Goal: Task Accomplishment & Management: Manage account settings

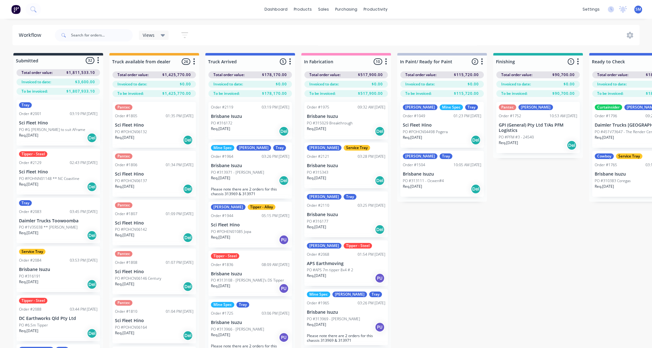
click at [547, 259] on div "Submitted 32 Status colour #273444 hex #273444 Save Cancel Summaries Total orde…" at bounding box center [560, 211] width 1130 height 317
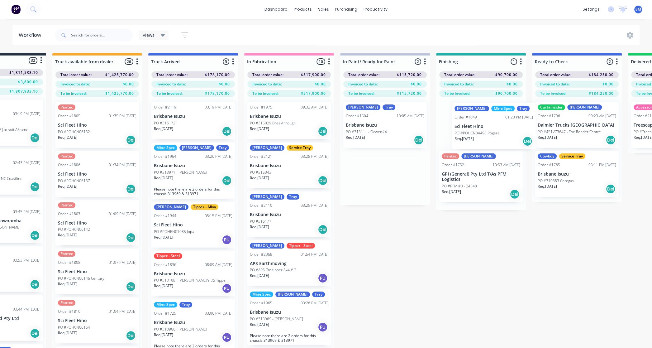
scroll to position [0, 59]
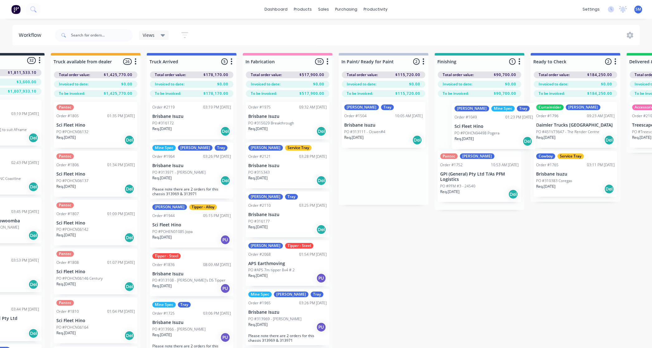
drag, startPoint x: 424, startPoint y: 119, endPoint x: 477, endPoint y: 123, distance: 53.1
click at [477, 123] on div "Submitted 32 Status colour #273444 hex #273444 Save Cancel Summaries Total orde…" at bounding box center [502, 211] width 1130 height 317
click at [379, 227] on div "Submitted 32 Status colour #273444 hex #273444 Save Cancel Summaries Total orde…" at bounding box center [502, 211] width 1130 height 317
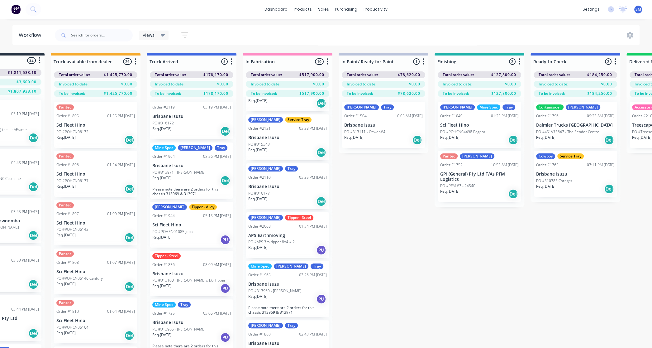
scroll to position [0, 0]
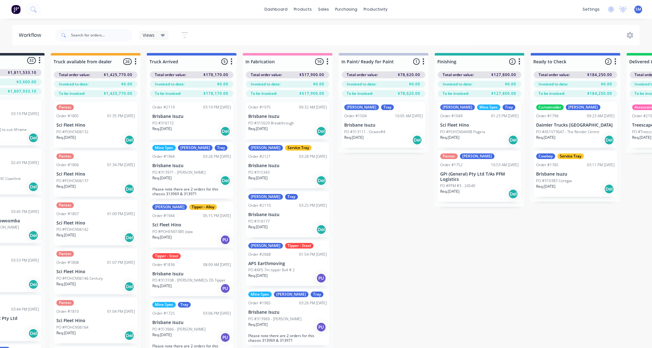
click at [278, 114] on p "Brisbane Isuzu" at bounding box center [287, 116] width 79 height 5
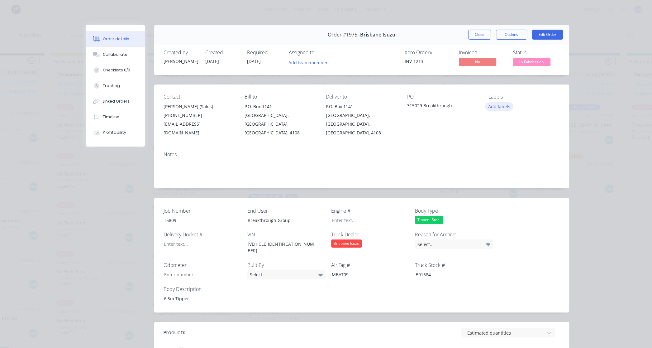
click at [498, 106] on button "Add labels" at bounding box center [499, 106] width 29 height 8
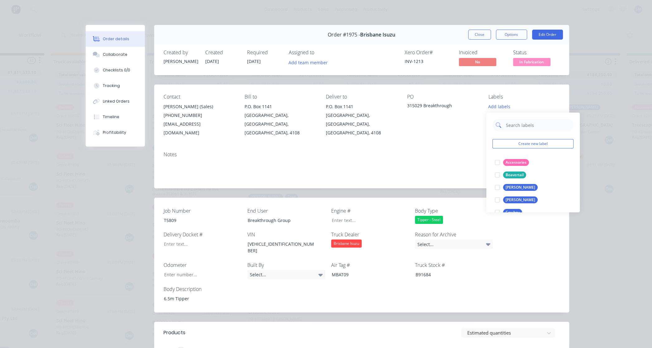
click at [512, 124] on input "text" at bounding box center [538, 125] width 65 height 12
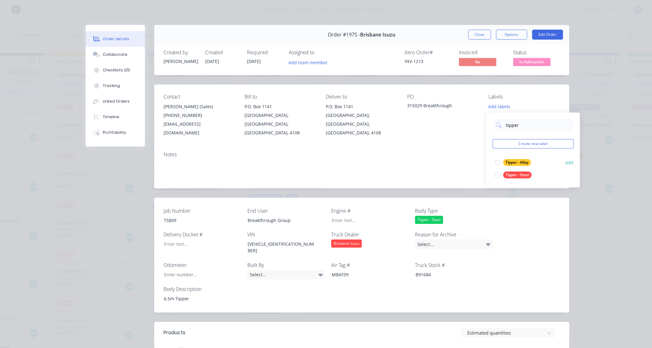
click at [499, 174] on div at bounding box center [498, 175] width 12 height 12
drag, startPoint x: 517, startPoint y: 123, endPoint x: 490, endPoint y: 125, distance: 27.2
click at [490, 125] on div "tipper Create new label Tipper - Steel edit Tipper - Alloy edit" at bounding box center [534, 147] width 94 height 75
type input "mick"
click at [497, 159] on div at bounding box center [498, 159] width 12 height 12
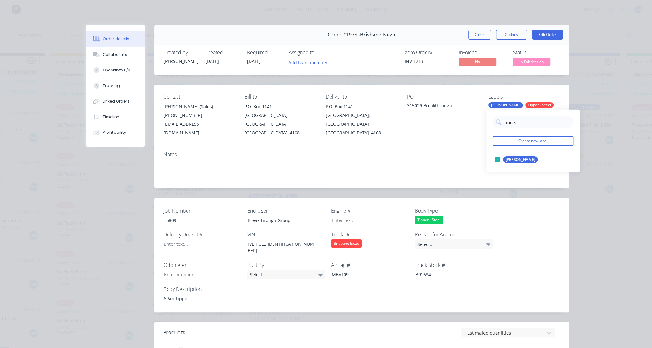
click at [422, 122] on div "PO 315029 Breakthrough" at bounding box center [442, 115] width 71 height 43
click at [479, 34] on button "Close" at bounding box center [479, 35] width 23 height 10
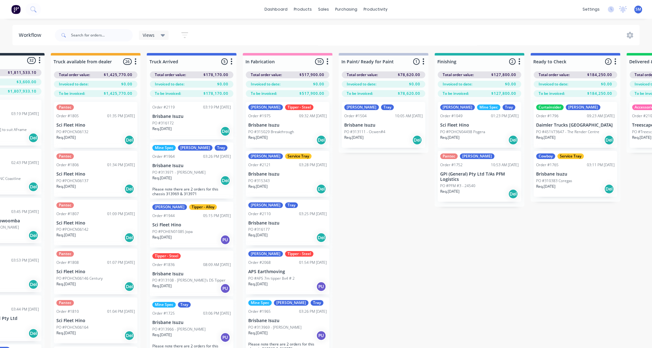
click at [376, 177] on div "Submitted 32 Status colour #273444 hex #273444 Save Cancel Summaries Total orde…" at bounding box center [502, 211] width 1130 height 317
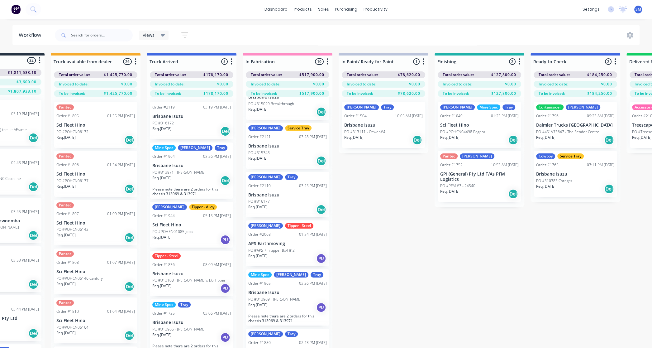
click at [269, 145] on p "Brisbane Isuzu" at bounding box center [287, 145] width 79 height 5
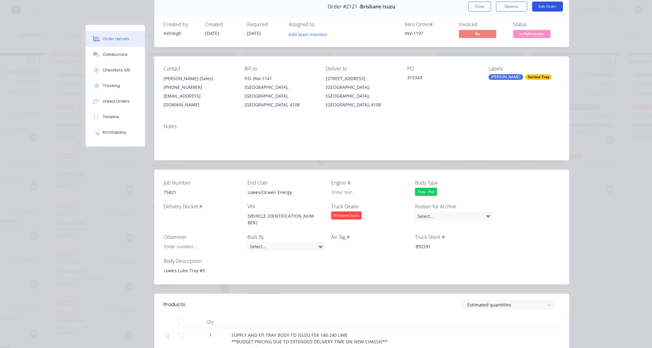
click at [550, 4] on button "Edit Order" at bounding box center [547, 7] width 31 height 10
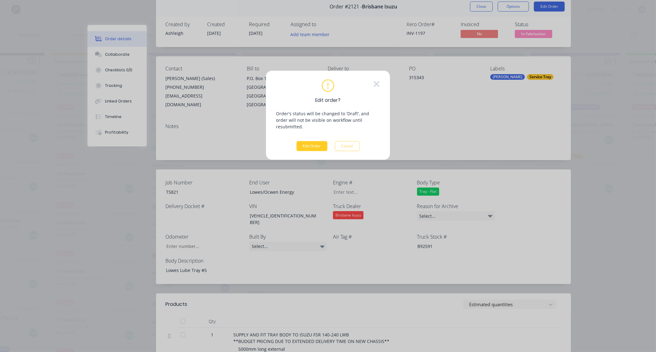
click at [313, 141] on button "Edit Order" at bounding box center [312, 146] width 31 height 10
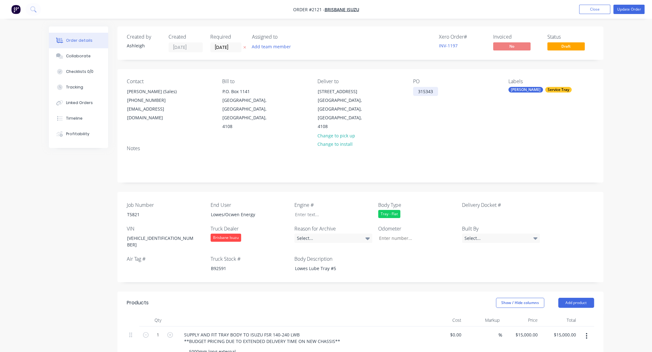
drag, startPoint x: 437, startPoint y: 90, endPoint x: 437, endPoint y: 94, distance: 3.4
click at [437, 90] on div "315343" at bounding box center [425, 91] width 25 height 9
drag, startPoint x: 503, startPoint y: 7, endPoint x: 512, endPoint y: 5, distance: 9.9
click at [503, 8] on nav "Order #2121 - [GEOGRAPHIC_DATA] Isuzu Add product Close Update Order" at bounding box center [326, 9] width 652 height 19
click at [633, 8] on button "Update Order" at bounding box center [629, 9] width 31 height 9
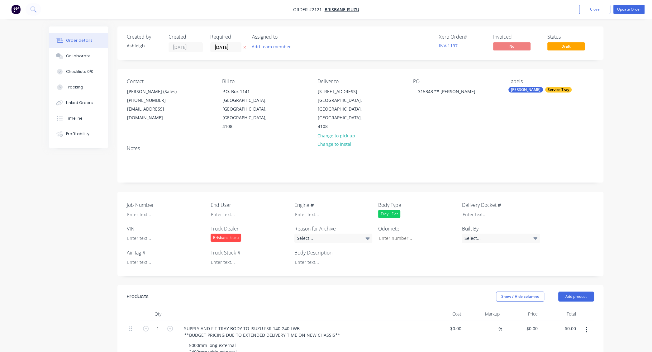
type input "$15,000.00"
type input "$10,400.00"
type input "$1,700.00"
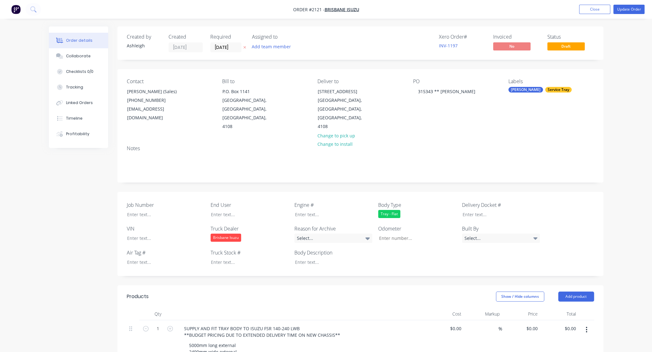
type input "$1,700.00"
type input "$1,200.00"
type input "$4,500.00"
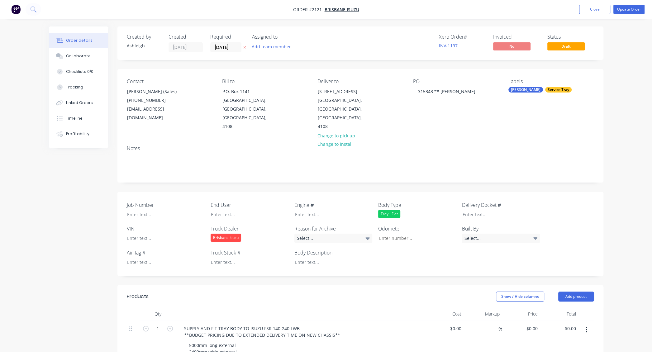
type input "$1,500.00"
type input "$450.00"
type input "$850.00"
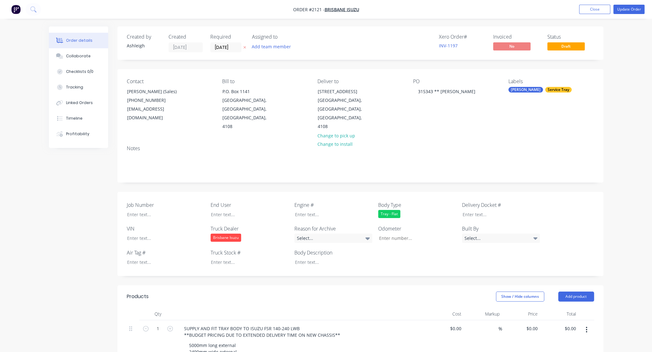
type input "$850.00"
type input "$1,100.00"
type input "$1,200.00"
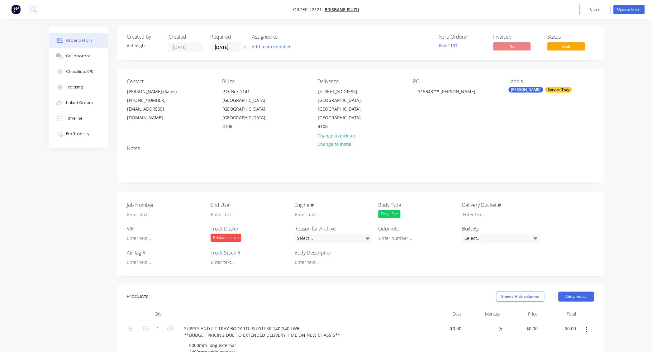
type input "$1,200.00"
type input "$220.00"
type input "$37,800.00"
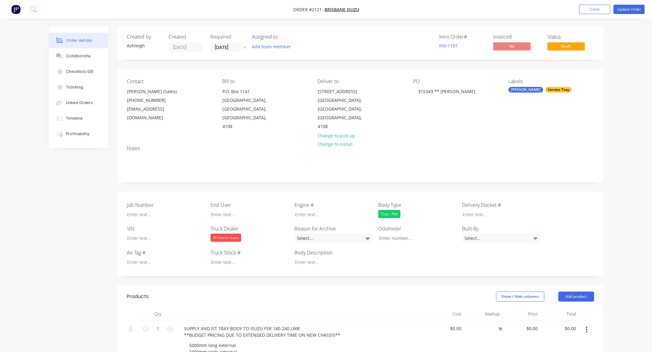
type input "$37,800.00"
type input "$1,500.00"
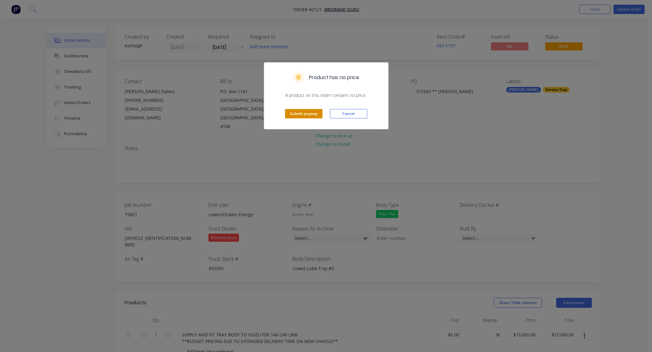
click at [299, 110] on button "Submit anyway" at bounding box center [303, 113] width 37 height 9
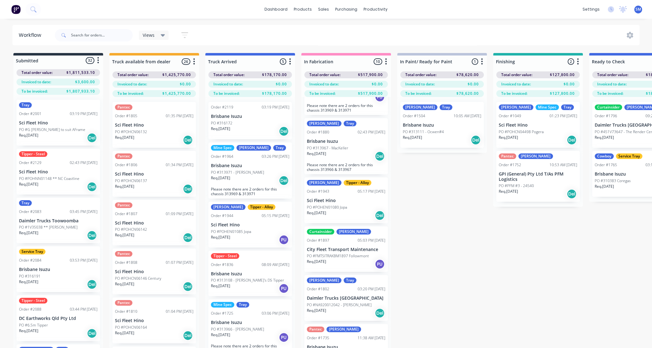
scroll to position [26, 0]
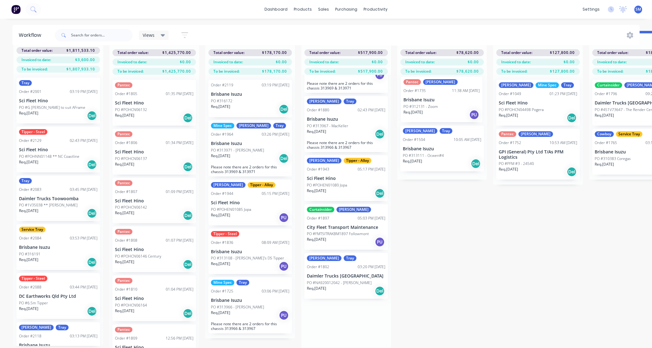
drag, startPoint x: 318, startPoint y: 320, endPoint x: 420, endPoint y: 103, distance: 239.8
click at [420, 103] on div "Submitted 32 Status colour #273444 hex #273444 Save Cancel Summaries Total orde…" at bounding box center [560, 189] width 1130 height 317
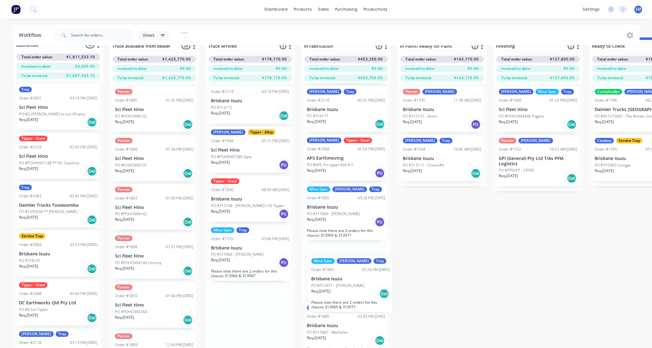
scroll to position [21, 0]
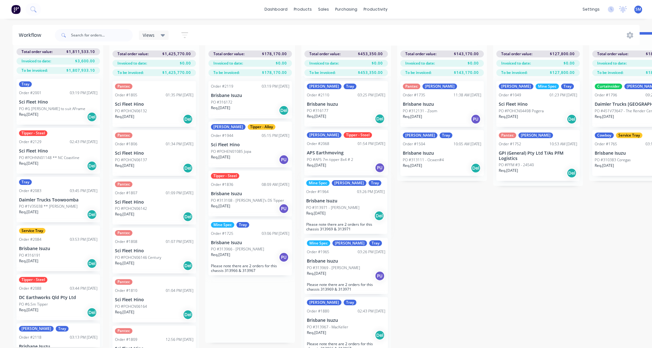
drag, startPoint x: 234, startPoint y: 162, endPoint x: 334, endPoint y: 201, distance: 106.9
click at [334, 201] on div "Submitted 32 Status colour #273444 hex #273444 Save Cancel Summaries Total orde…" at bounding box center [560, 190] width 1130 height 317
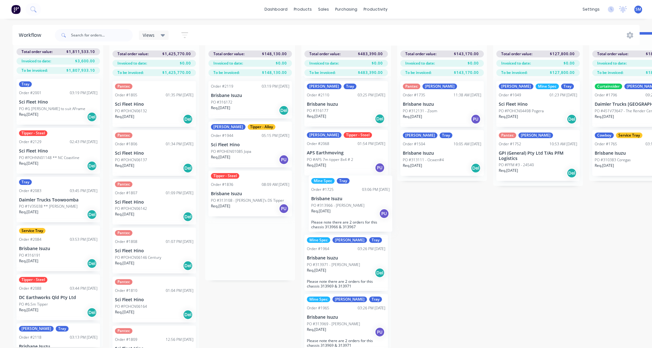
drag, startPoint x: 227, startPoint y: 245, endPoint x: 327, endPoint y: 204, distance: 108.1
click at [327, 204] on div "Submitted 32 Status colour #273444 hex #273444 Save Cancel Summaries Total orde…" at bounding box center [560, 190] width 1130 height 317
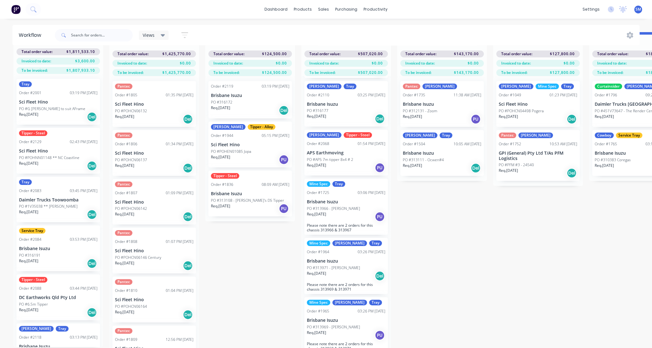
scroll to position [0, 0]
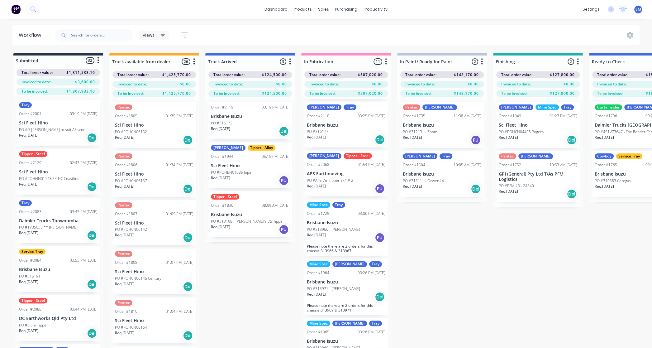
click at [232, 118] on p "Brisbane Isuzu" at bounding box center [250, 116] width 79 height 5
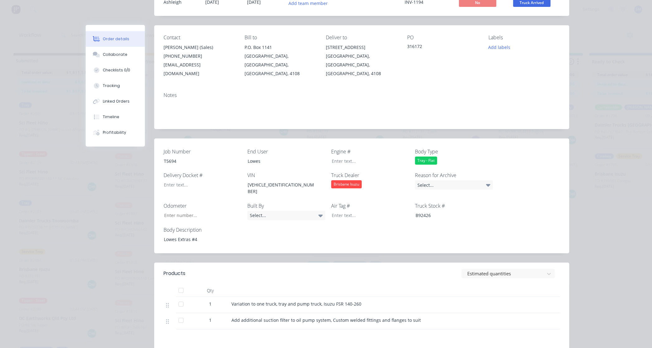
scroll to position [28, 0]
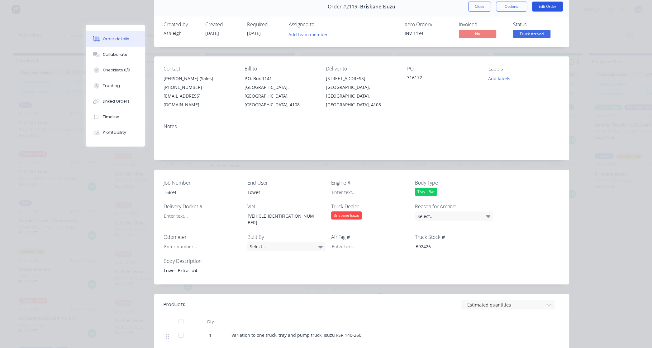
click at [550, 3] on button "Edit Order" at bounding box center [547, 7] width 31 height 10
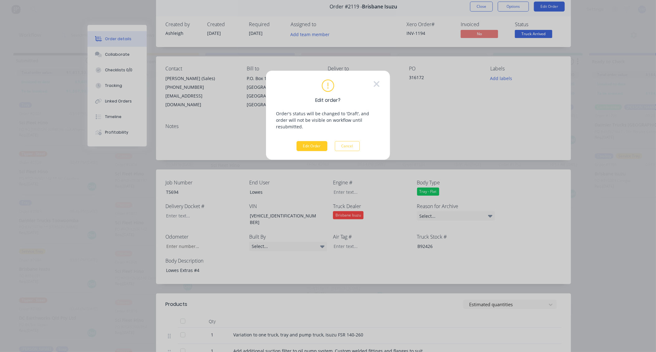
click at [309, 141] on button "Edit Order" at bounding box center [312, 146] width 31 height 10
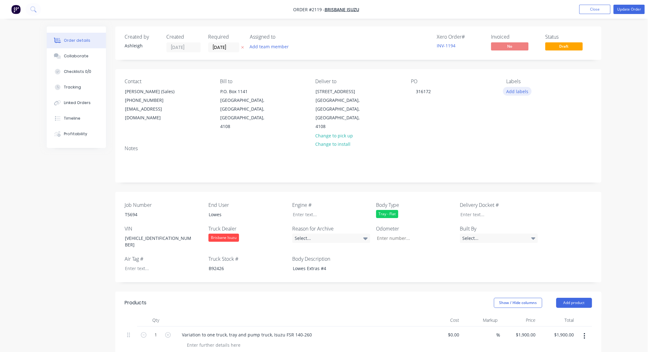
click at [524, 92] on button "Add labels" at bounding box center [517, 91] width 29 height 8
click at [533, 111] on input "text" at bounding box center [558, 109] width 65 height 12
type input "[PERSON_NAME]"
click at [516, 145] on div at bounding box center [518, 147] width 12 height 12
click at [464, 126] on div "Contact [PERSON_NAME] (Sales) [PHONE_NUMBER] [EMAIL_ADDRESS][DOMAIN_NAME] Bill …" at bounding box center [358, 104] width 486 height 71
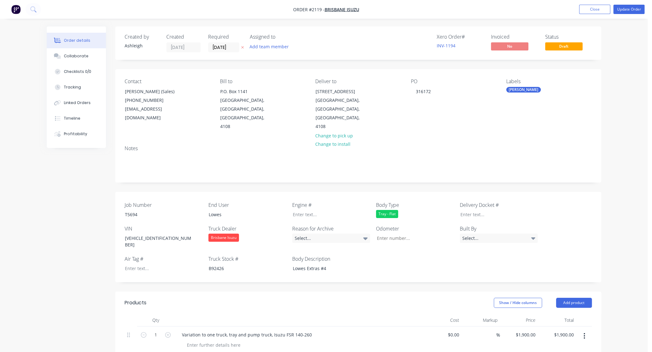
click at [517, 90] on div "[PERSON_NAME]" at bounding box center [524, 90] width 35 height 6
type input "j"
type input "tra"
click at [526, 147] on div "Service Tray" at bounding box center [536, 144] width 26 height 7
click at [468, 108] on div "PO 316172" at bounding box center [453, 105] width 85 height 53
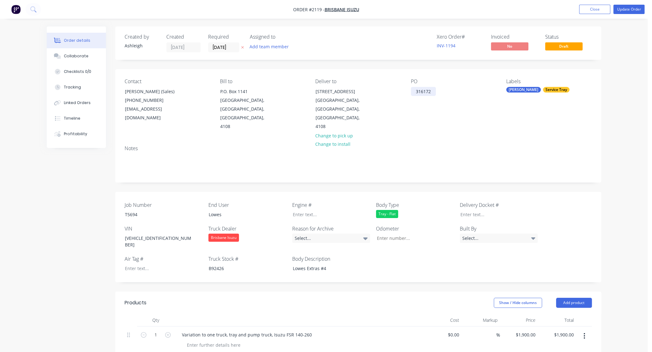
click at [436, 89] on div "316172" at bounding box center [423, 91] width 25 height 9
drag, startPoint x: 636, startPoint y: 11, endPoint x: 619, endPoint y: 26, distance: 23.4
click at [617, 56] on div "Order details Collaborate Checklists 0/0 Tracking Linked Orders Timeline Profit…" at bounding box center [324, 281] width 648 height 563
click at [633, 8] on button "Update Order" at bounding box center [629, 9] width 31 height 9
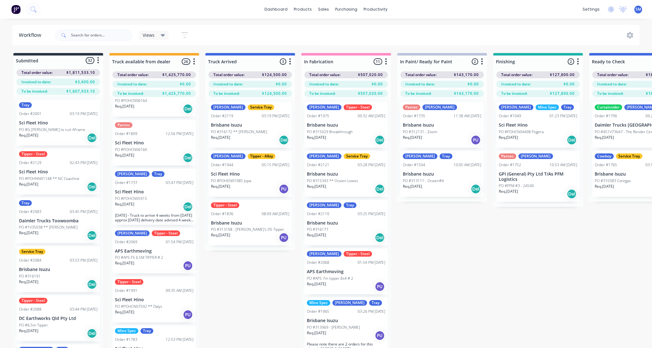
scroll to position [255, 0]
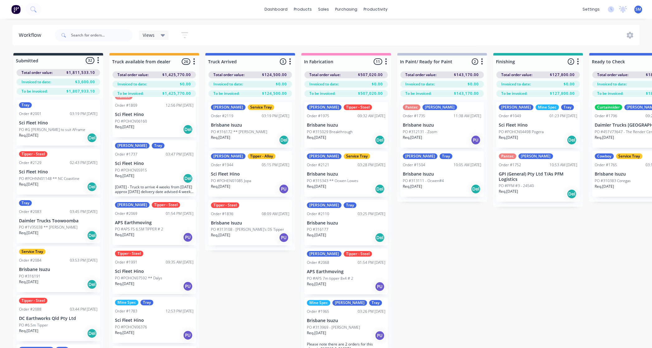
click at [136, 163] on p "Sci Fleet Hino" at bounding box center [154, 163] width 79 height 5
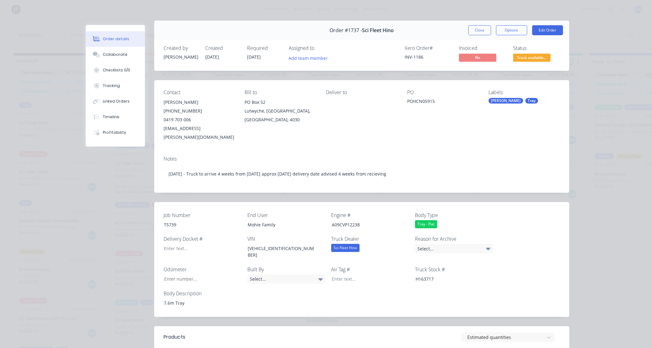
scroll to position [0, 0]
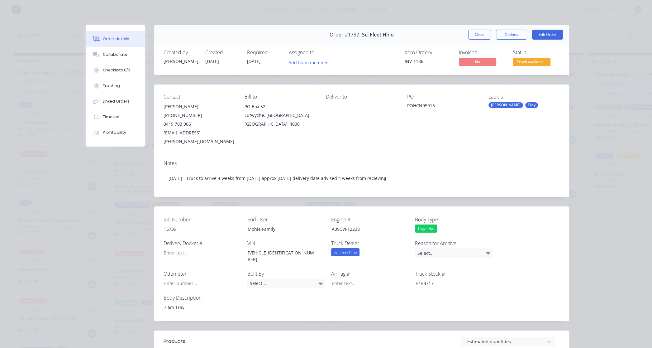
click at [435, 103] on div "POHCN05915" at bounding box center [442, 106] width 71 height 9
click at [547, 31] on button "Edit Order" at bounding box center [547, 35] width 31 height 10
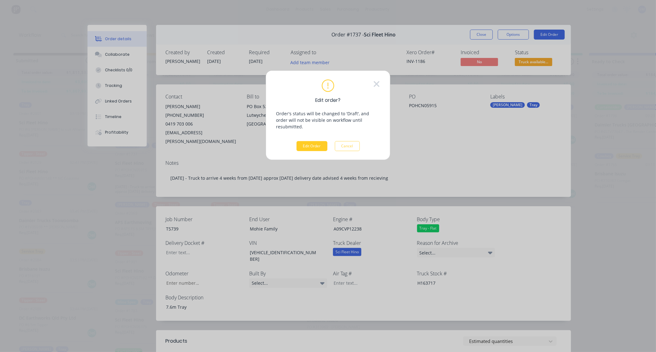
click at [312, 141] on button "Edit Order" at bounding box center [312, 146] width 31 height 10
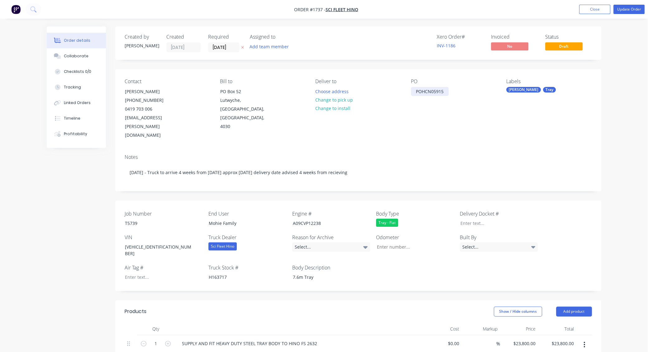
click at [449, 91] on div "POHCN05915" at bounding box center [430, 91] width 38 height 9
click at [628, 7] on button "Update Order" at bounding box center [629, 9] width 31 height 9
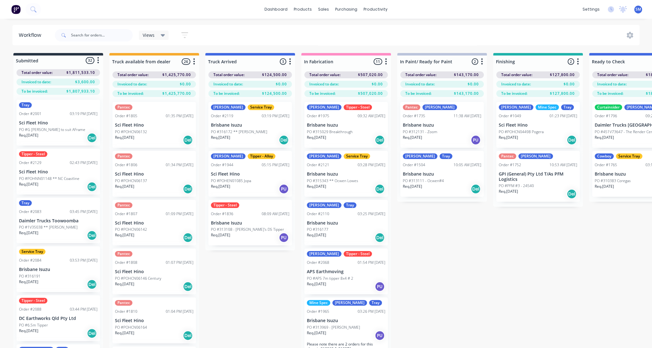
click at [442, 246] on div "Submitted 32 Status colour #273444 hex #273444 Save Cancel Summaries Total orde…" at bounding box center [560, 211] width 1130 height 317
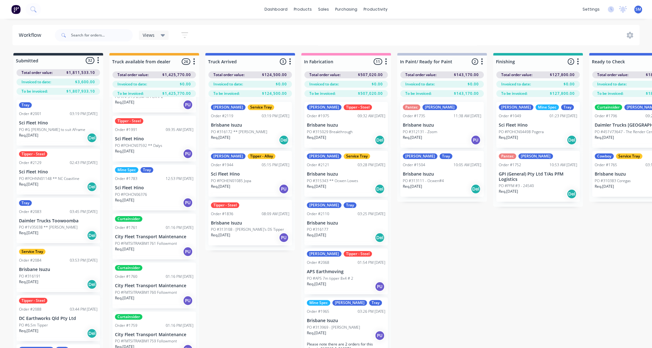
scroll to position [396, 0]
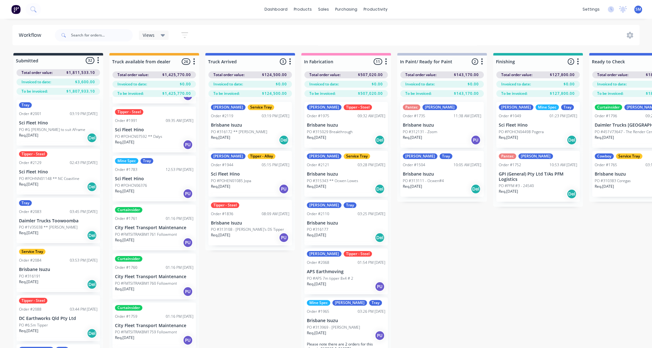
click at [153, 180] on p "Sci Fleet Hino" at bounding box center [154, 178] width 79 height 5
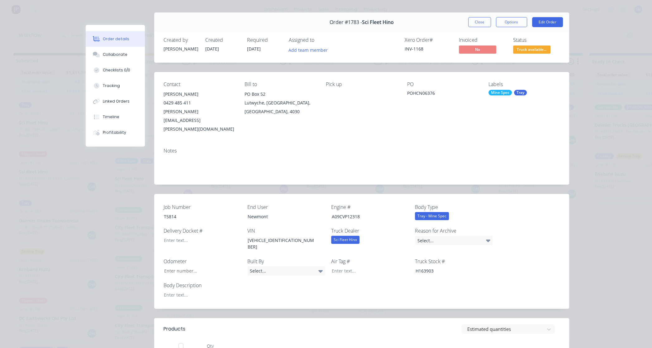
scroll to position [0, 0]
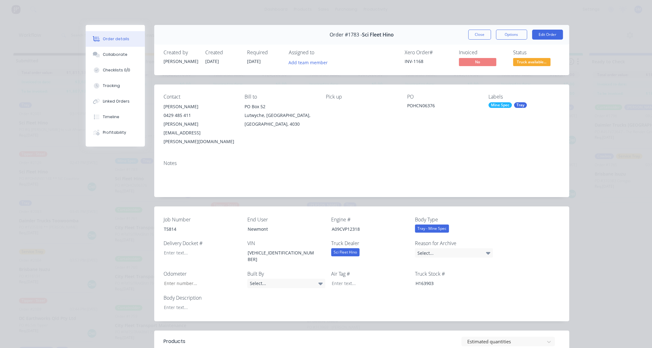
click at [438, 105] on div "POHCN06376" at bounding box center [442, 106] width 71 height 9
drag, startPoint x: 427, startPoint y: 103, endPoint x: 430, endPoint y: 99, distance: 4.7
click at [427, 103] on div "POHCN06376" at bounding box center [442, 106] width 71 height 9
click at [545, 33] on button "Edit Order" at bounding box center [547, 35] width 31 height 10
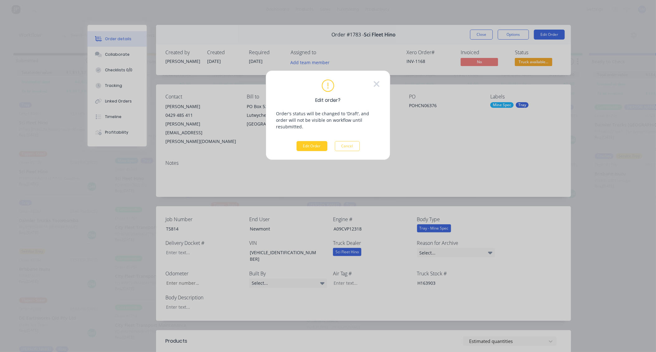
click at [308, 141] on button "Edit Order" at bounding box center [312, 146] width 31 height 10
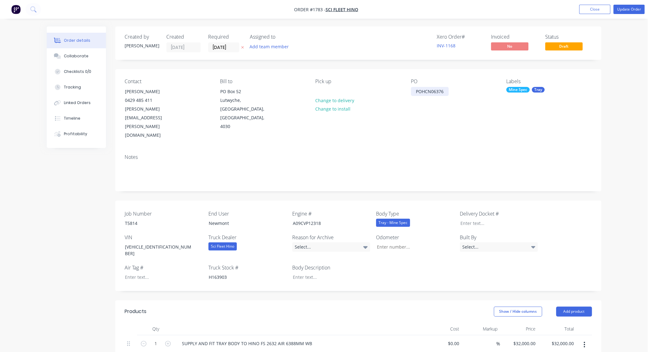
drag, startPoint x: 447, startPoint y: 90, endPoint x: 455, endPoint y: 102, distance: 14.3
click at [447, 90] on div "POHCN06376" at bounding box center [430, 91] width 38 height 9
click at [627, 7] on button "Update Order" at bounding box center [629, 9] width 31 height 9
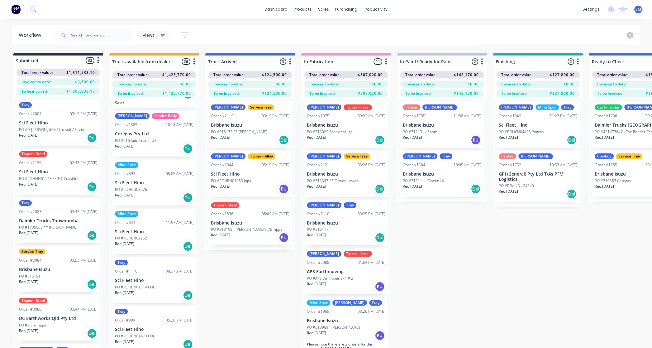
scroll to position [992, 0]
click at [132, 181] on p "Sci Fleet Hino" at bounding box center [154, 181] width 79 height 5
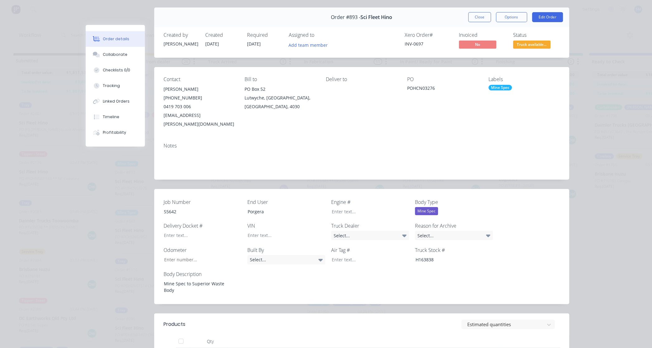
scroll to position [0, 0]
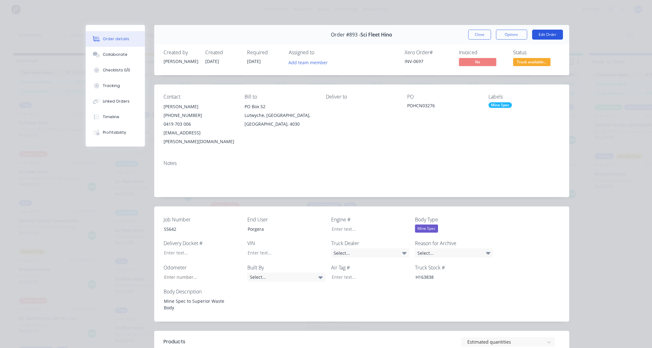
click at [545, 31] on button "Edit Order" at bounding box center [547, 35] width 31 height 10
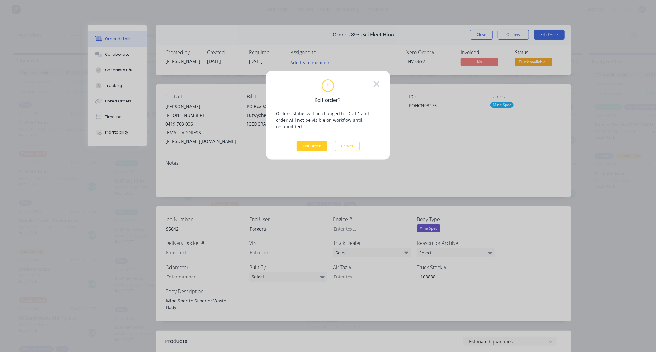
click at [311, 142] on button "Edit Order" at bounding box center [312, 146] width 31 height 10
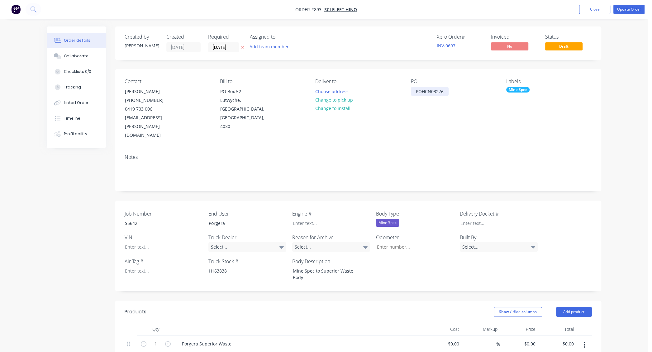
click at [445, 90] on div "POHCN03276" at bounding box center [430, 91] width 38 height 9
click at [631, 9] on button "Update Order" at bounding box center [629, 9] width 31 height 9
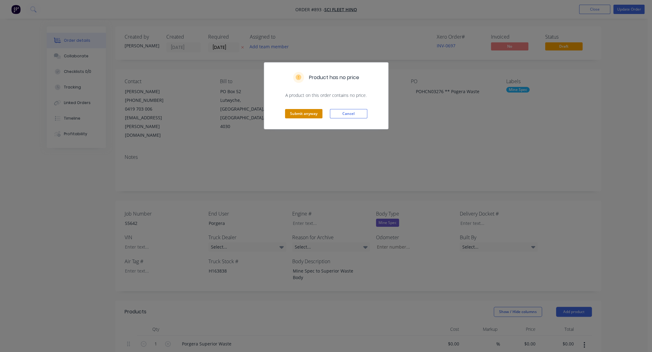
click at [306, 113] on button "Submit anyway" at bounding box center [303, 113] width 37 height 9
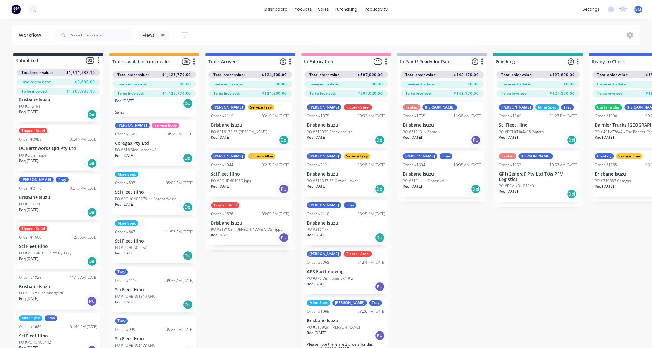
scroll to position [992, 0]
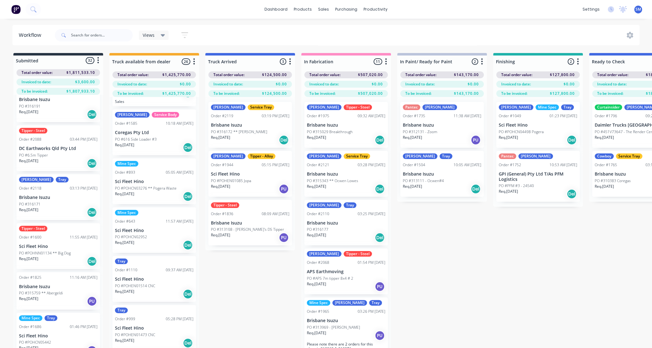
click at [147, 231] on p "Sci Fleet Hino" at bounding box center [154, 230] width 79 height 5
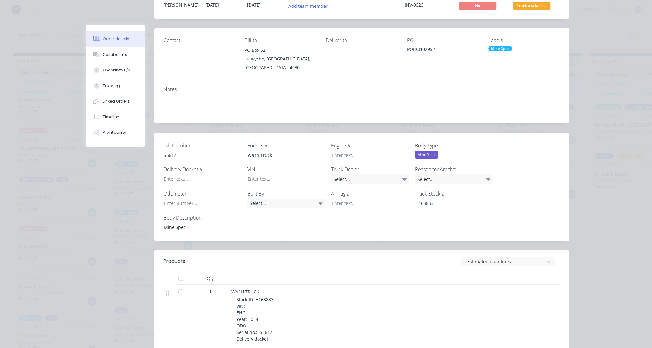
scroll to position [0, 0]
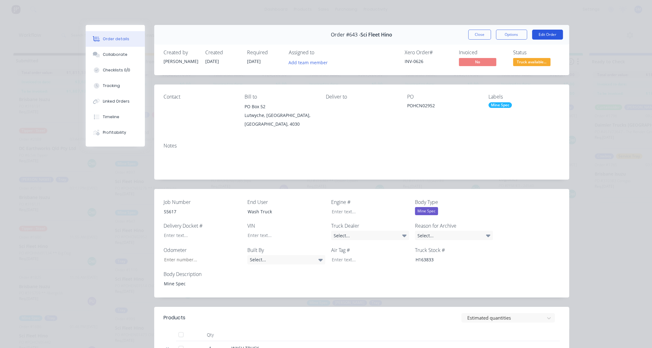
click at [545, 32] on button "Edit Order" at bounding box center [547, 35] width 31 height 10
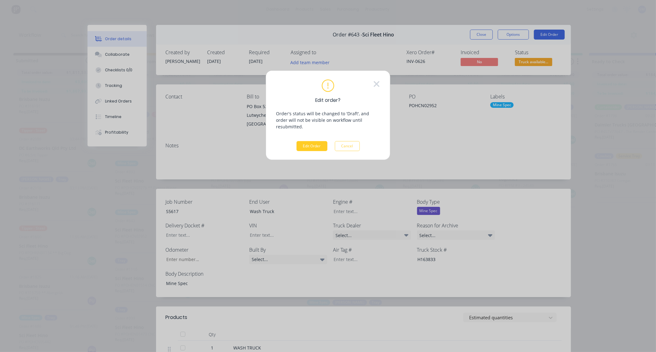
click at [314, 141] on button "Edit Order" at bounding box center [312, 146] width 31 height 10
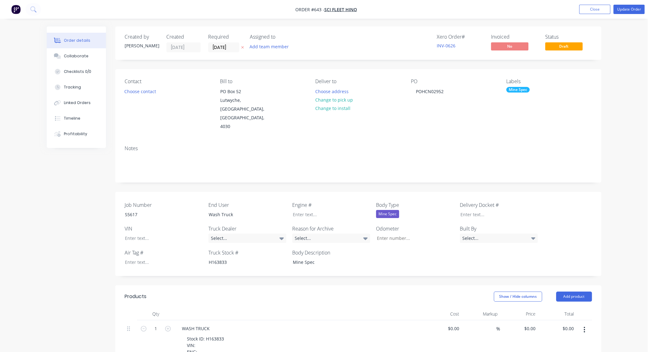
click at [451, 85] on div "PO POHCN02952" at bounding box center [453, 105] width 85 height 53
click at [448, 93] on div "POHCN02952" at bounding box center [430, 91] width 38 height 9
click at [631, 8] on button "Update Order" at bounding box center [629, 9] width 31 height 9
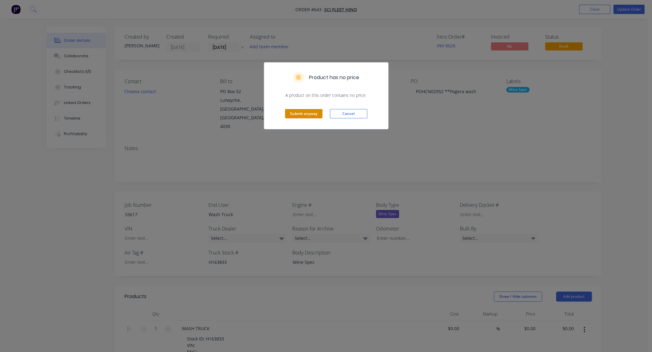
click at [302, 112] on button "Submit anyway" at bounding box center [303, 113] width 37 height 9
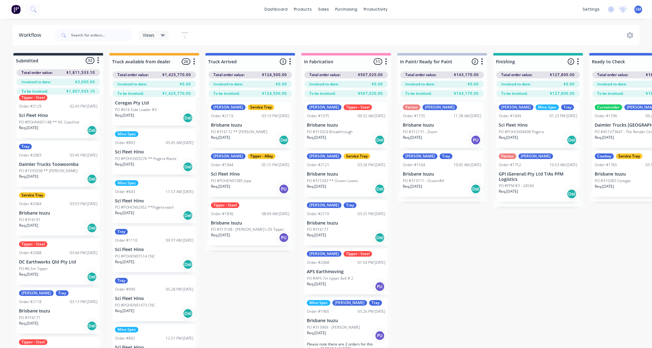
scroll to position [28, 0]
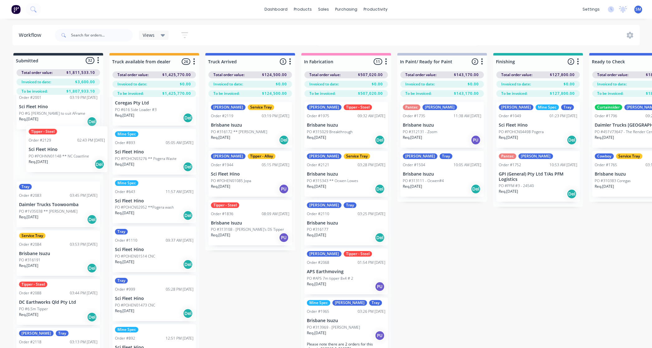
drag, startPoint x: 44, startPoint y: 137, endPoint x: 47, endPoint y: 145, distance: 8.9
click at [49, 144] on div "Tray Order #2001 03:19 PM [DATE] Sci Fleet Hino PO #G [PERSON_NAME] to suit AFr…" at bounding box center [58, 231] width 90 height 273
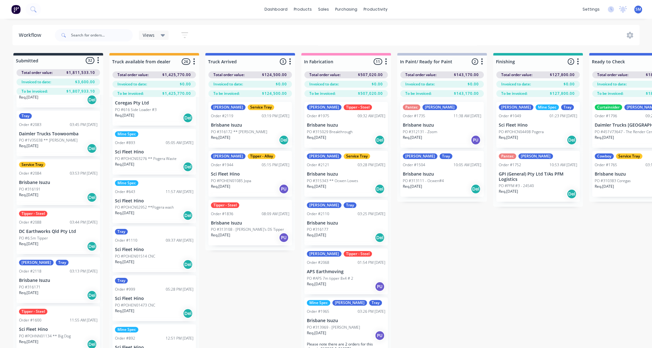
scroll to position [100, 0]
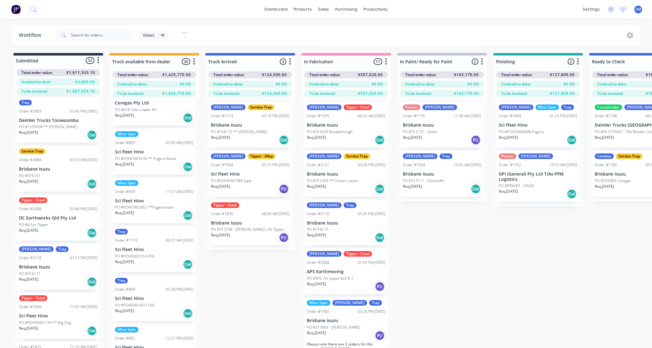
click at [34, 122] on p "Daimler Trucks Toowoomba" at bounding box center [58, 120] width 79 height 5
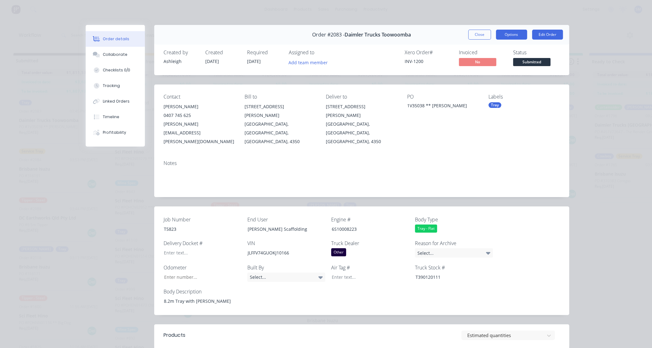
click at [513, 31] on button "Options" at bounding box center [511, 35] width 31 height 10
click at [474, 60] on div "Work Order" at bounding box center [495, 63] width 54 height 9
click at [476, 71] on div "Standard" at bounding box center [495, 75] width 54 height 9
click at [480, 35] on button "Close" at bounding box center [479, 35] width 23 height 10
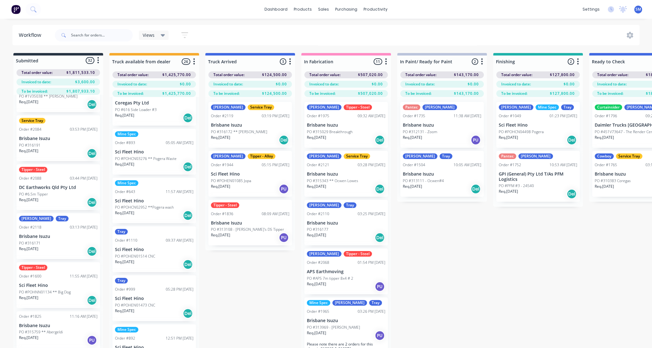
scroll to position [157, 0]
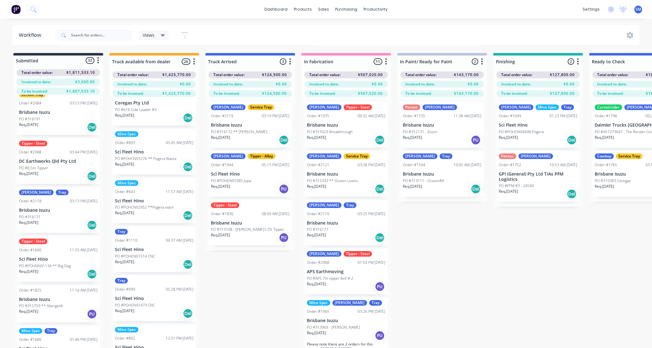
click at [46, 208] on p "Brisbane Isuzu" at bounding box center [58, 210] width 79 height 5
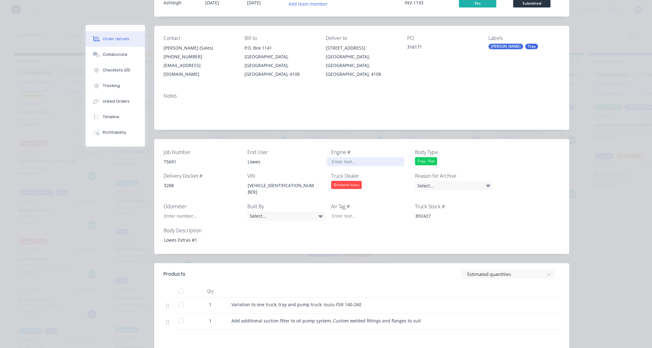
scroll to position [28, 0]
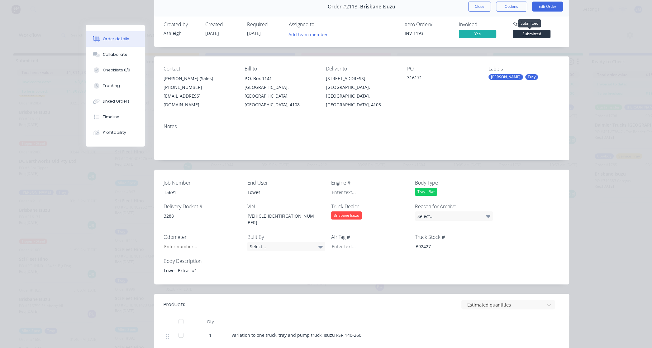
click at [534, 31] on span "Submitted" at bounding box center [531, 34] width 37 height 8
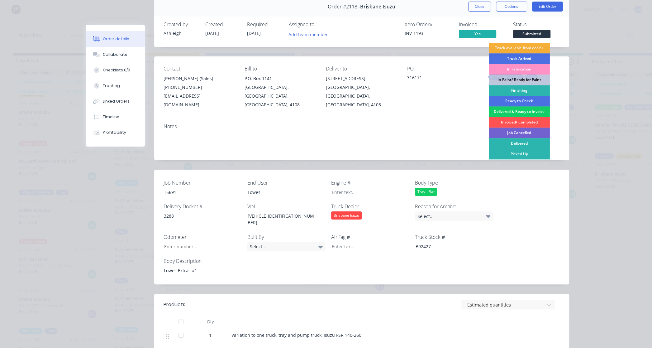
click at [528, 109] on div "Delivered & Ready to Invoice" at bounding box center [519, 111] width 61 height 11
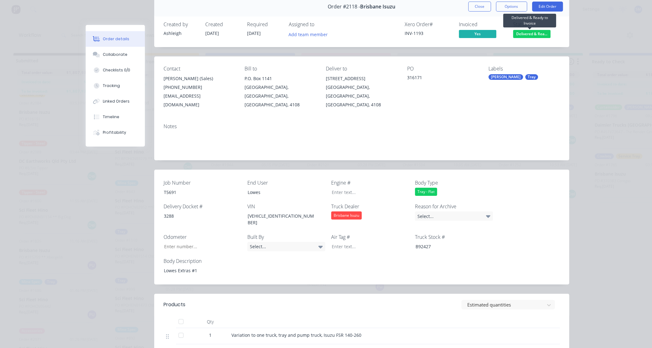
click at [533, 32] on span "Delivered & Rea..." at bounding box center [531, 34] width 37 height 8
click at [451, 97] on div "PO 316171" at bounding box center [442, 87] width 71 height 43
click at [483, 6] on button "Close" at bounding box center [479, 7] width 23 height 10
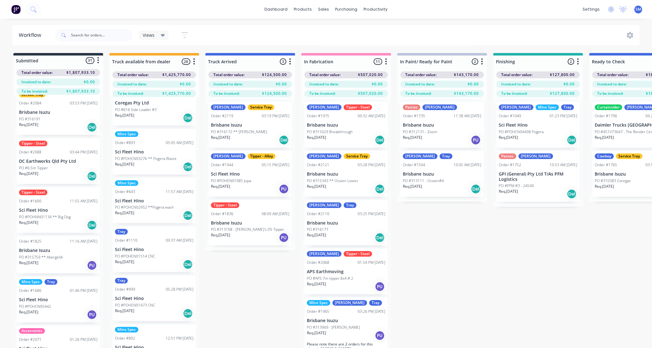
click at [31, 250] on p "Brisbane Isuzu" at bounding box center [58, 250] width 79 height 5
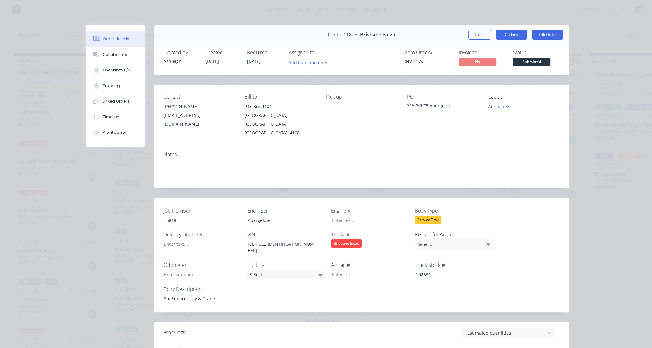
click at [511, 32] on button "Options" at bounding box center [511, 35] width 31 height 10
click at [426, 137] on div "Contact [PERSON_NAME] [EMAIL_ADDRESS][DOMAIN_NAME] Bill to P.O. [STREET_ADDRESS…" at bounding box center [361, 115] width 415 height 62
click at [499, 107] on button "Add labels" at bounding box center [499, 106] width 29 height 8
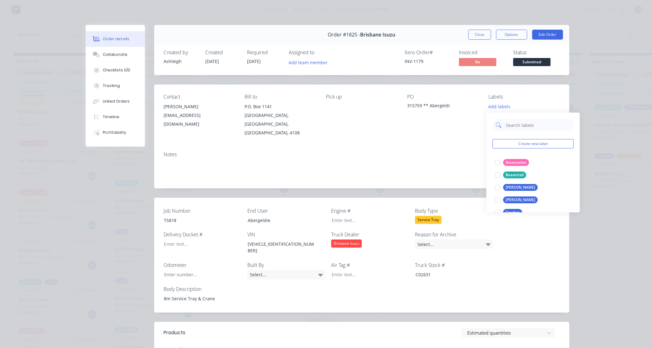
click at [517, 126] on input "text" at bounding box center [538, 125] width 65 height 12
type input "tray"
click at [504, 175] on div "Tray" at bounding box center [509, 174] width 13 height 7
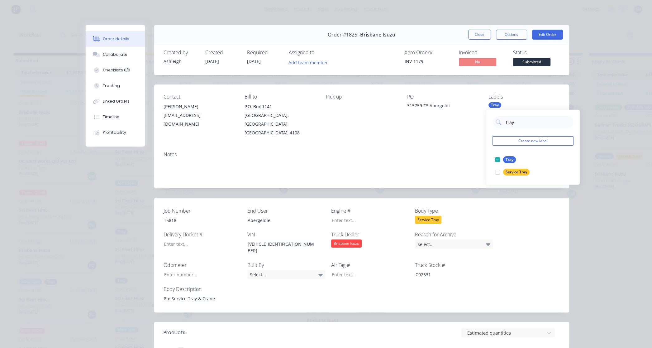
click at [379, 147] on div "Notes" at bounding box center [361, 168] width 415 height 42
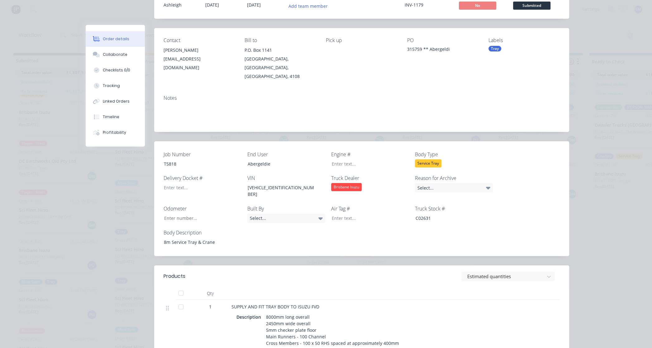
scroll to position [0, 0]
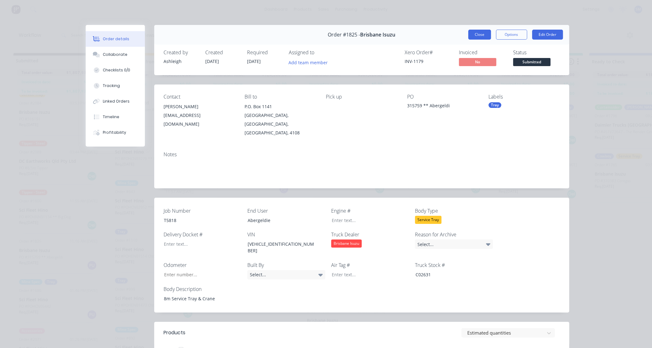
click at [476, 32] on button "Close" at bounding box center [479, 35] width 23 height 10
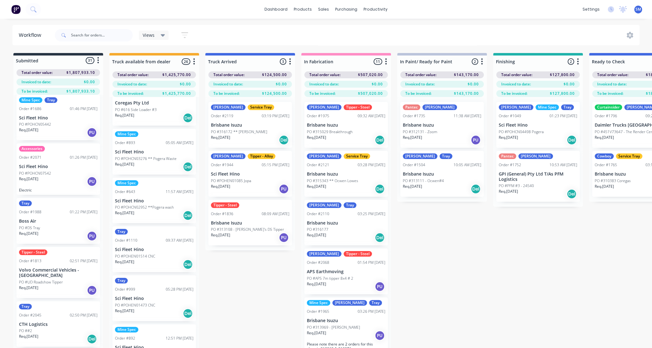
scroll to position [355, 0]
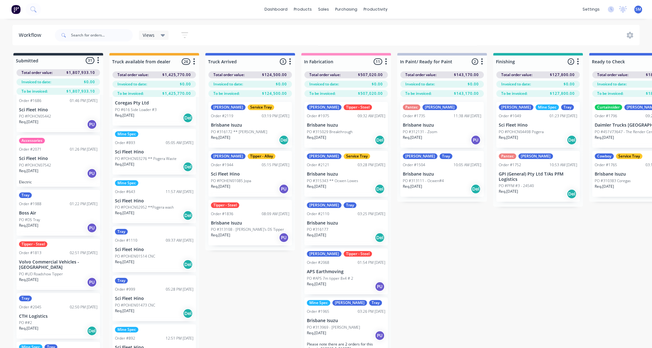
click at [47, 158] on p "Sci Fleet Hino" at bounding box center [58, 158] width 79 height 5
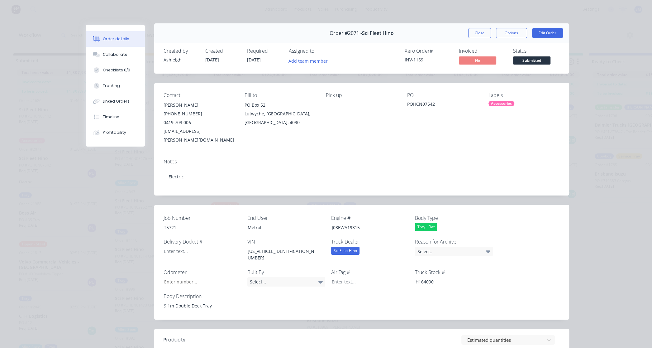
scroll to position [0, 0]
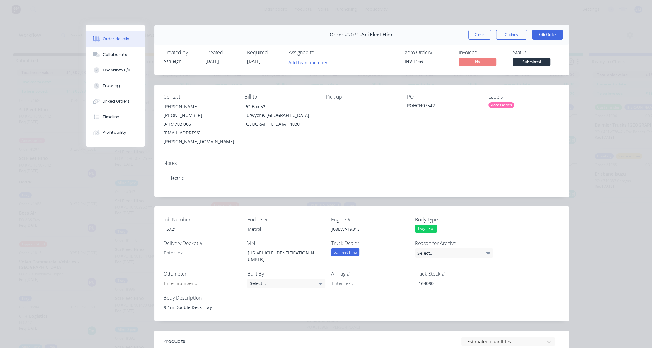
click at [342, 125] on div "Pick up" at bounding box center [361, 120] width 71 height 52
click at [546, 30] on button "Edit Order" at bounding box center [547, 35] width 31 height 10
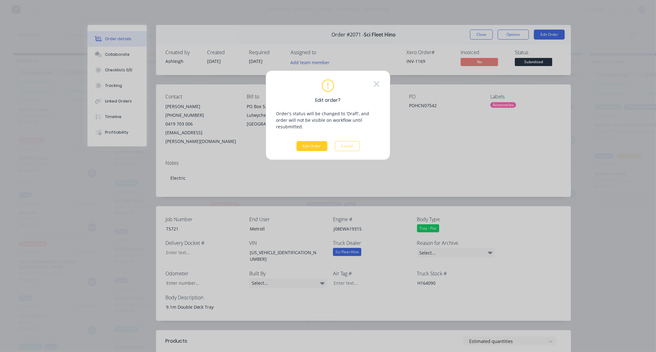
click at [314, 141] on button "Edit Order" at bounding box center [312, 146] width 31 height 10
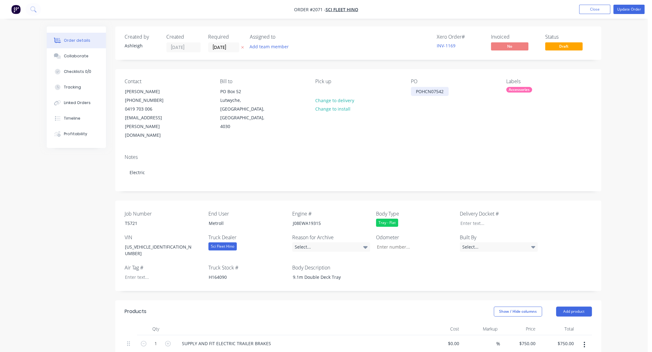
click at [447, 91] on div "POHCN07542" at bounding box center [430, 91] width 38 height 9
click at [628, 8] on button "Update Order" at bounding box center [629, 9] width 31 height 9
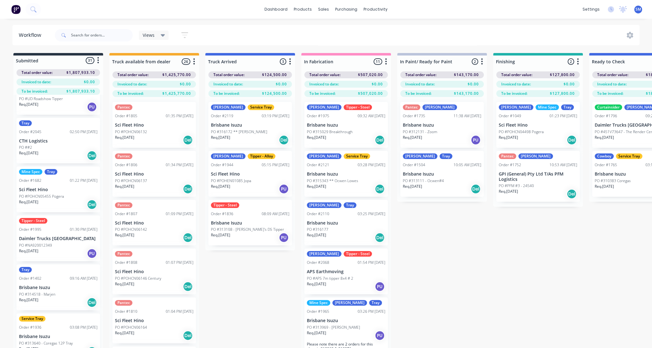
scroll to position [538, 0]
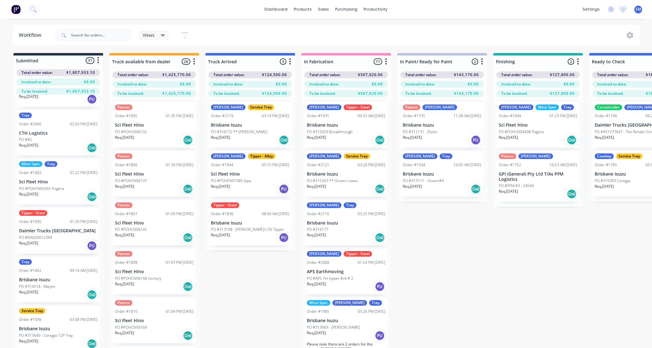
click at [38, 131] on p "CTH Logistics" at bounding box center [58, 133] width 79 height 5
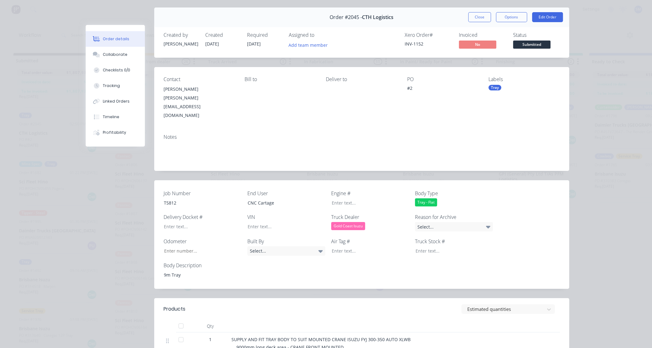
scroll to position [0, 0]
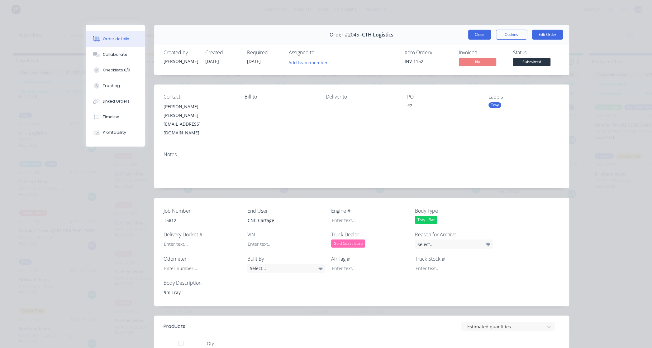
click at [483, 33] on button "Close" at bounding box center [479, 35] width 23 height 10
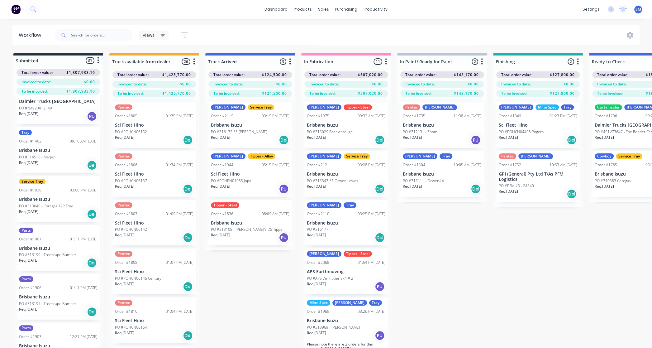
scroll to position [680, 0]
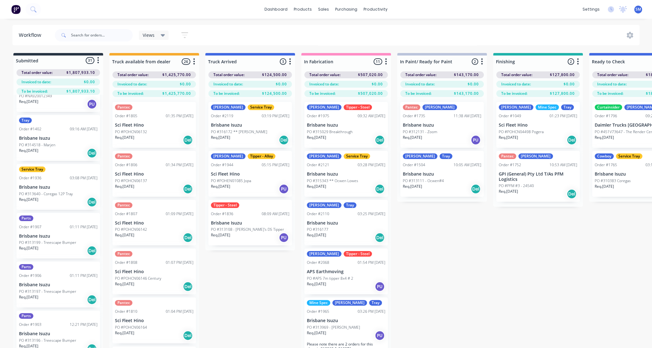
click at [40, 185] on p "Brisbane Isuzu" at bounding box center [58, 187] width 79 height 5
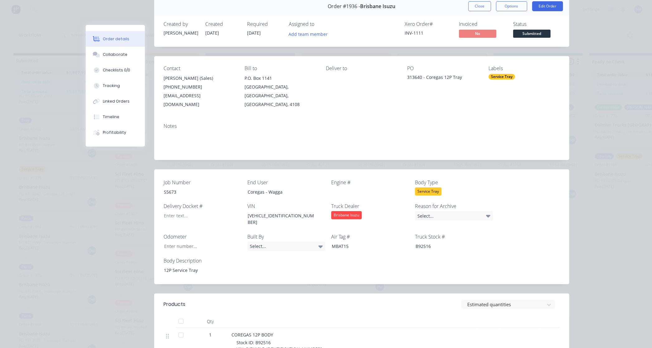
scroll to position [28, 0]
click at [473, 6] on button "Close" at bounding box center [479, 7] width 23 height 10
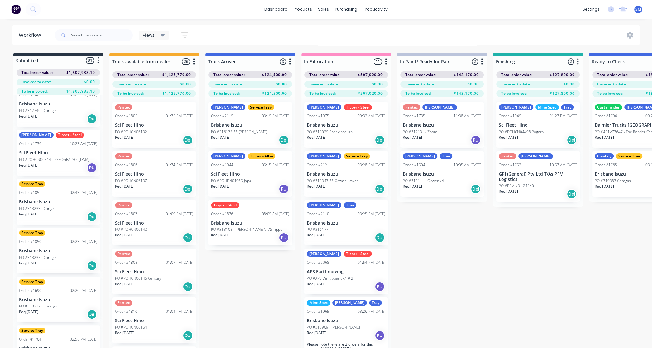
scroll to position [1077, 0]
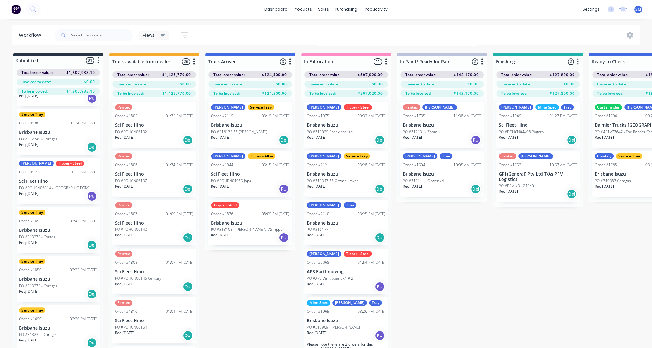
click at [41, 183] on p "Sci Fleet Hino" at bounding box center [58, 181] width 79 height 5
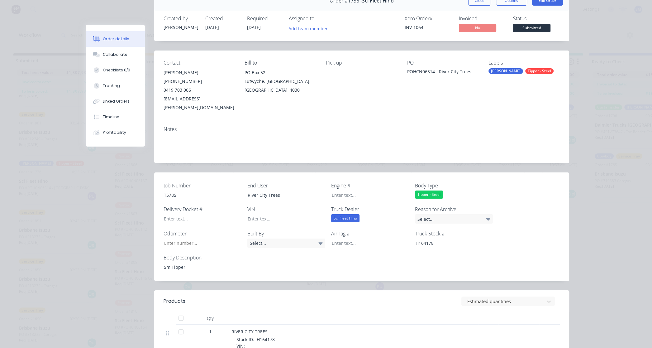
scroll to position [0, 0]
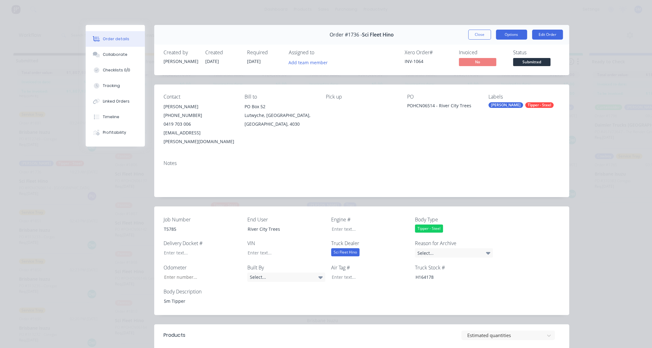
click at [505, 32] on button "Options" at bounding box center [511, 35] width 31 height 10
click at [484, 60] on div "Work Order" at bounding box center [495, 63] width 54 height 9
click at [476, 74] on div "Standard" at bounding box center [495, 75] width 54 height 9
click at [480, 32] on button "Close" at bounding box center [479, 35] width 23 height 10
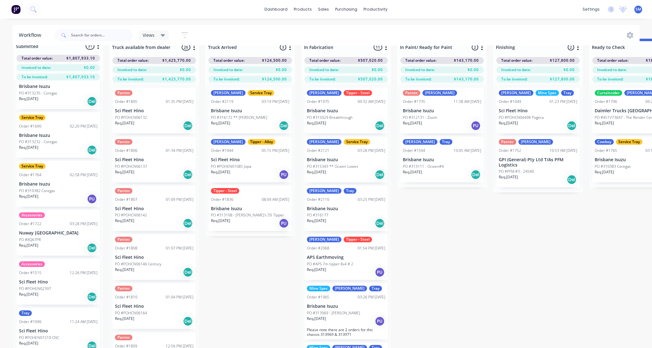
scroll to position [26, 0]
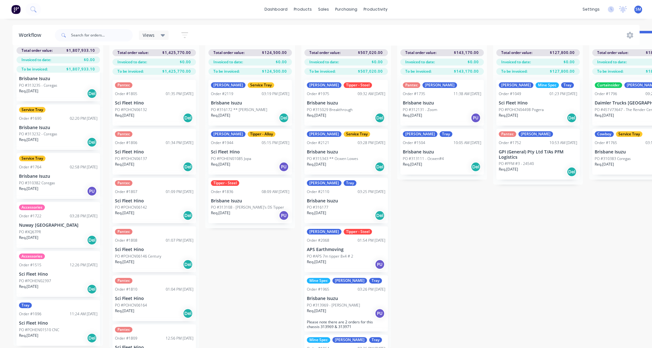
click at [41, 271] on p "Sci Fleet Hino" at bounding box center [58, 273] width 79 height 5
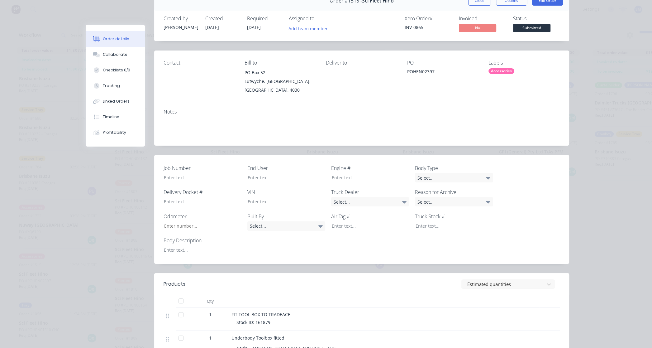
scroll to position [28, 0]
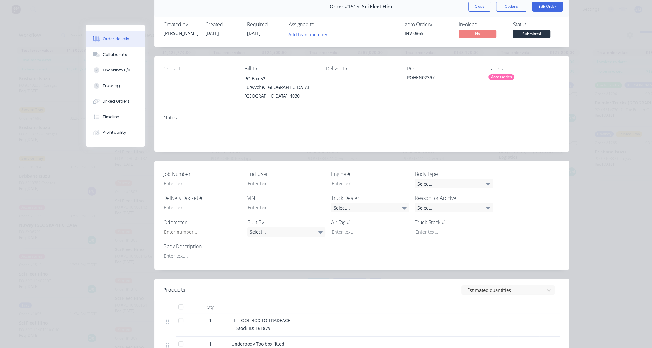
click at [434, 75] on div "POHEN02397" at bounding box center [442, 78] width 71 height 9
click at [545, 5] on button "Edit Order" at bounding box center [547, 7] width 31 height 10
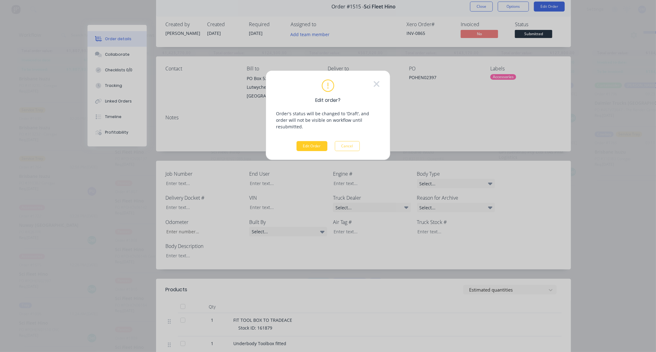
click at [310, 141] on button "Edit Order" at bounding box center [312, 146] width 31 height 10
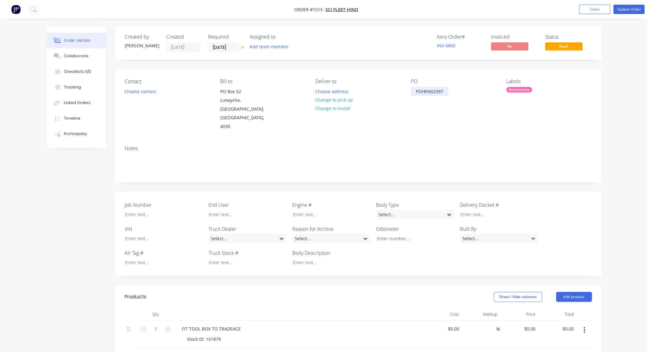
click at [445, 89] on div "POHEN02397" at bounding box center [429, 91] width 37 height 9
click at [629, 8] on button "Update Order" at bounding box center [629, 9] width 31 height 9
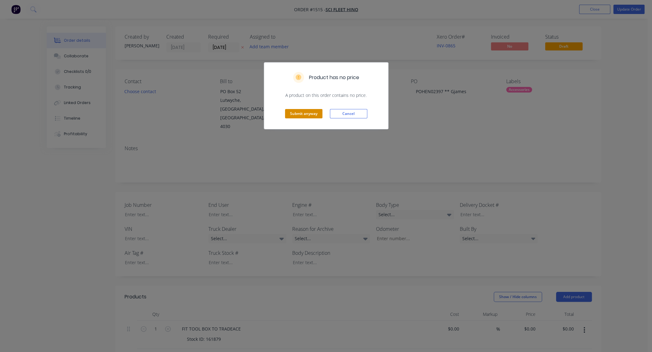
click at [306, 112] on button "Submit anyway" at bounding box center [303, 113] width 37 height 9
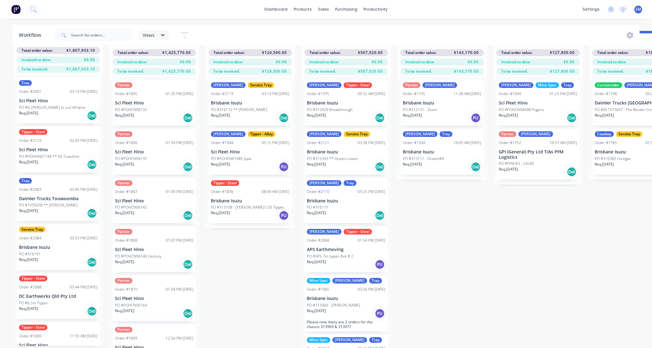
click at [237, 275] on div "Submitted 31 Status colour #273444 hex #273444 Save Cancel Summaries Total orde…" at bounding box center [560, 189] width 1130 height 317
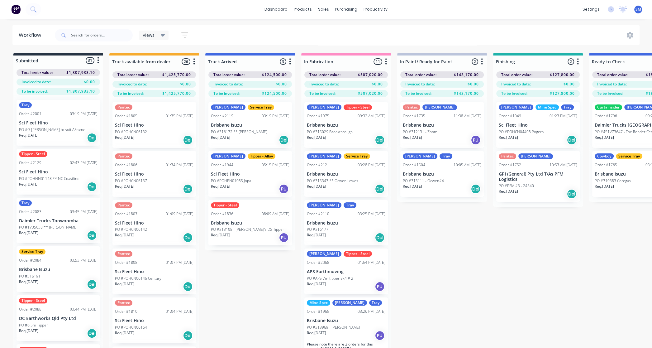
click at [536, 278] on div "Submitted 31 Status colour #273444 hex #273444 Save Cancel Summaries Total orde…" at bounding box center [560, 211] width 1130 height 317
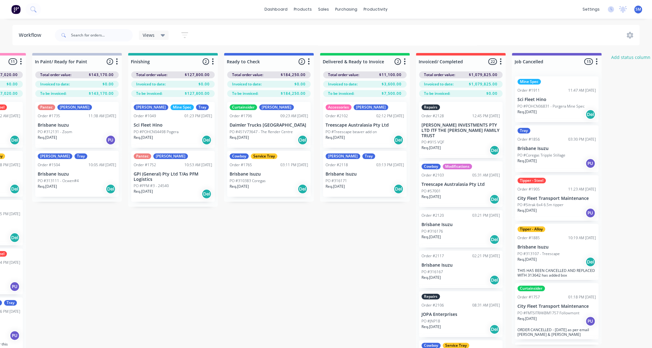
click at [287, 223] on div "Submitted 31 Status colour #273444 hex #273444 Save Cancel Summaries Total orde…" at bounding box center [195, 211] width 1130 height 317
click at [288, 257] on div "Submitted 31 Status colour #273444 hex #273444 Save Cancel Summaries Total orde…" at bounding box center [195, 211] width 1130 height 317
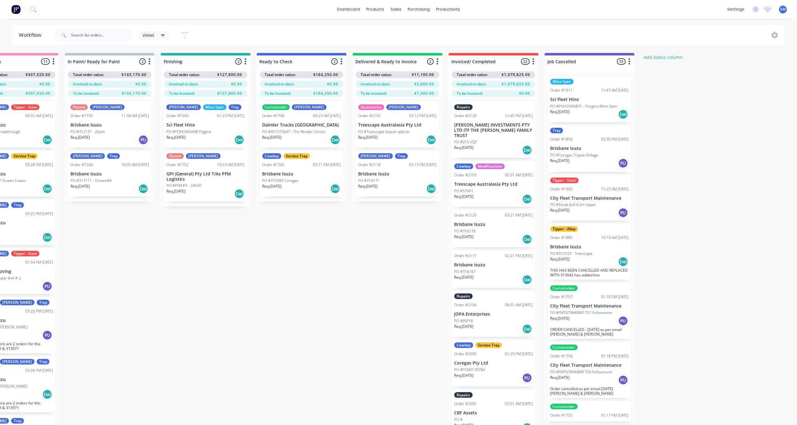
scroll to position [27, 333]
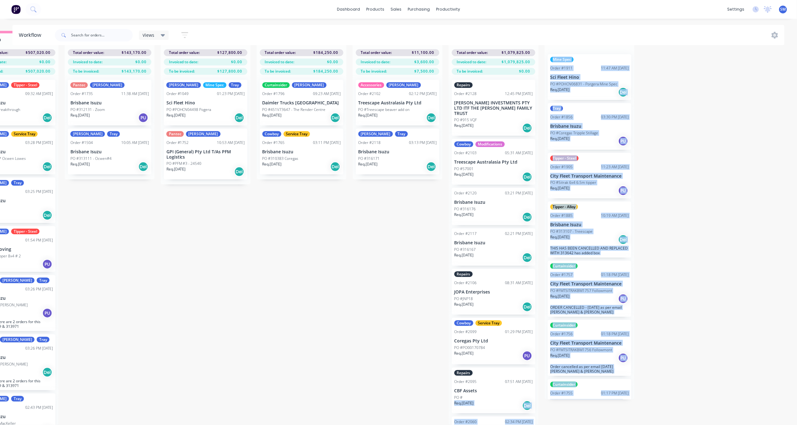
drag, startPoint x: 285, startPoint y: 424, endPoint x: 234, endPoint y: 429, distance: 51.4
click at [234, 348] on html "dashboard products sales purchasing productivity dashboard products Product Cat…" at bounding box center [65, 172] width 797 height 388
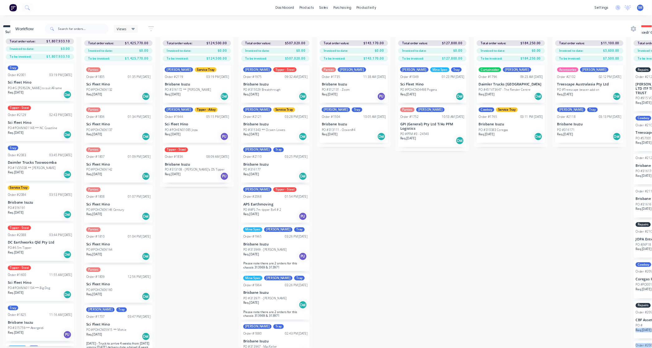
scroll to position [26, 9]
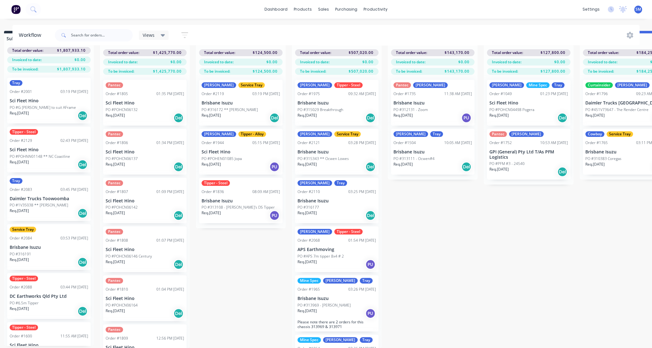
drag, startPoint x: 487, startPoint y: 237, endPoint x: 440, endPoint y: 206, distance: 56.4
click at [487, 237] on div "Submitted 31 Status colour #273444 hex #273444 Save Cancel Summaries Total orde…" at bounding box center [551, 189] width 1130 height 317
click at [194, 8] on div "dashboard products sales purchasing productivity dashboard products Product Cat…" at bounding box center [326, 9] width 652 height 19
drag, startPoint x: 570, startPoint y: 267, endPoint x: 620, endPoint y: 54, distance: 219.6
click at [570, 267] on div "Submitted 31 Status colour #273444 hex #273444 Save Cancel Summaries Total orde…" at bounding box center [551, 189] width 1130 height 317
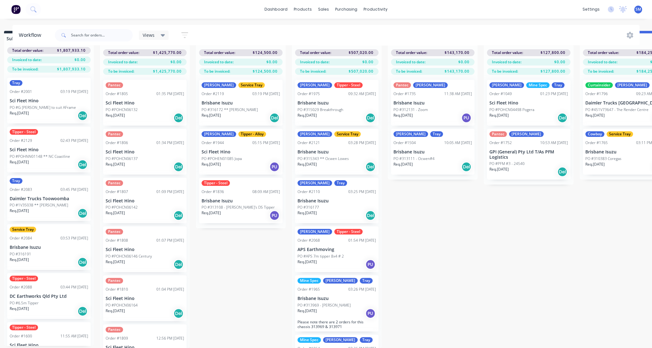
click at [449, 287] on div "Submitted 31 Status colour #273444 hex #273444 Save Cancel Summaries Total orde…" at bounding box center [551, 189] width 1130 height 317
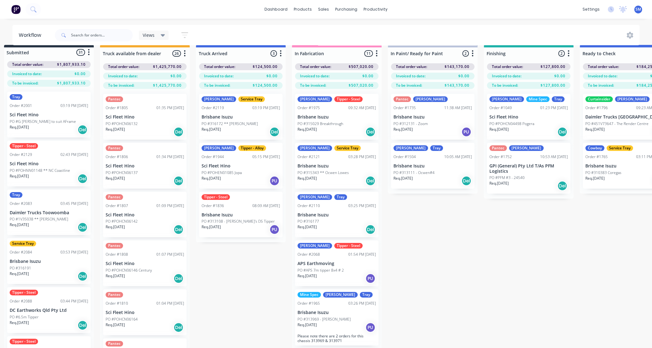
scroll to position [0, 9]
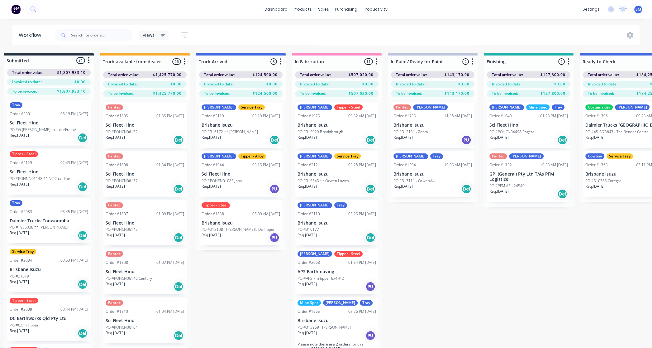
click at [529, 244] on div "Submitted 31 Status colour #273444 hex #273444 Save Cancel Summaries Total orde…" at bounding box center [551, 211] width 1130 height 317
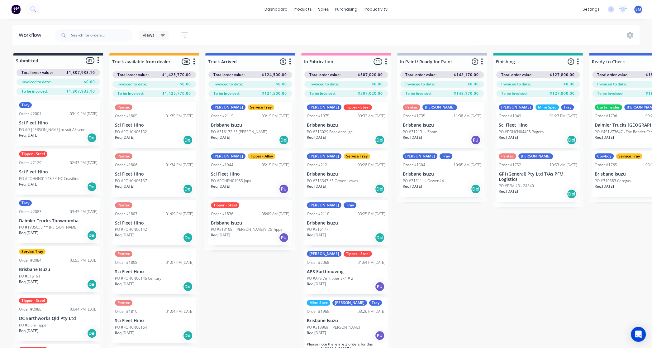
click at [247, 305] on div "Submitted 31 Status colour #273444 hex #273444 Save Cancel Summaries Total orde…" at bounding box center [560, 211] width 1130 height 317
